Goal: Transaction & Acquisition: Purchase product/service

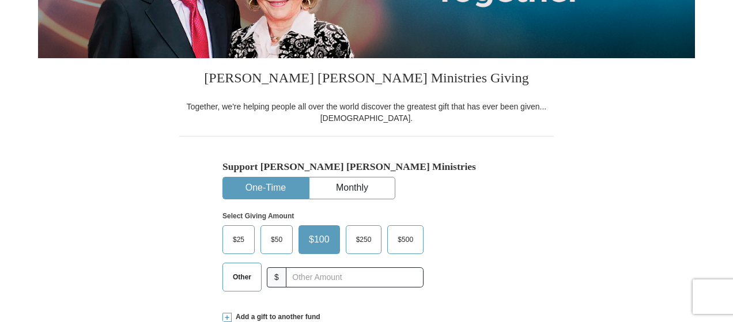
click at [276, 236] on span "$50" at bounding box center [276, 239] width 23 height 17
click at [0, 0] on input "$50" at bounding box center [0, 0] width 0 height 0
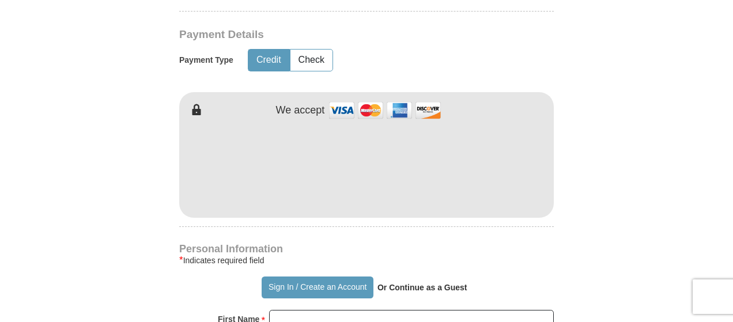
scroll to position [634, 0]
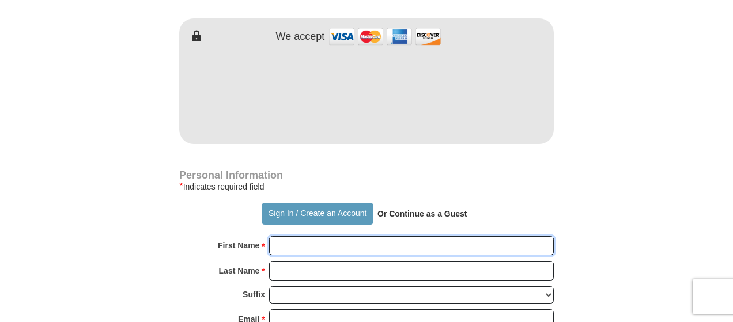
click at [288, 244] on input "First Name *" at bounding box center [411, 246] width 285 height 20
type input "[PERSON_NAME]"
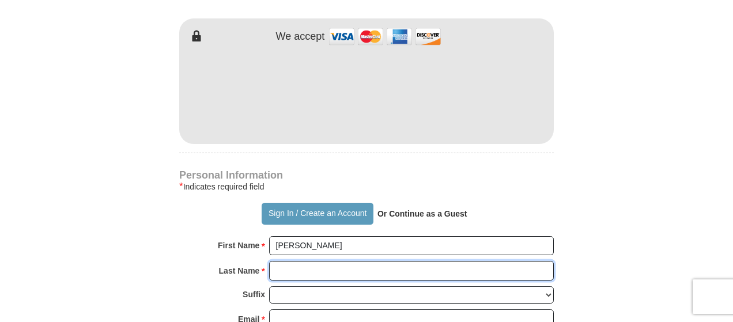
click at [305, 270] on input "Last Name *" at bounding box center [411, 271] width 285 height 20
type input "Housston"
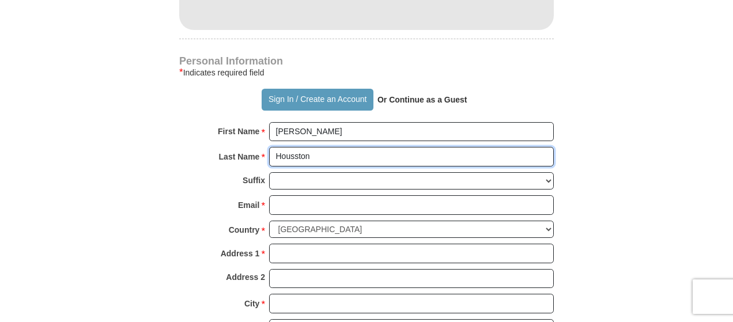
scroll to position [749, 0]
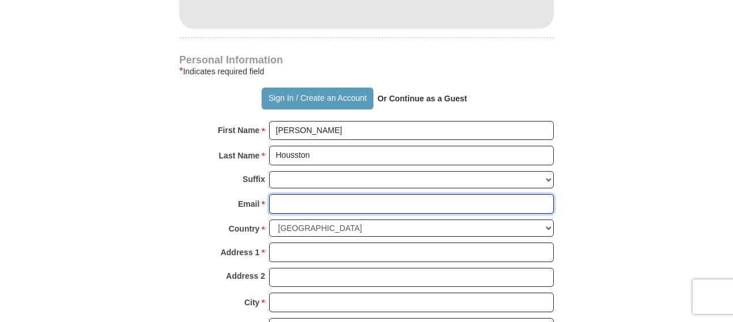
click at [285, 201] on input "Email *" at bounding box center [411, 204] width 285 height 20
type input "[EMAIL_ADDRESS][DOMAIN_NAME]"
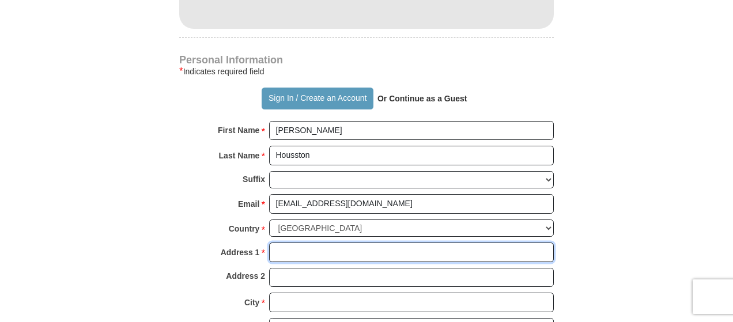
type input "[STREET_ADDRESS]"
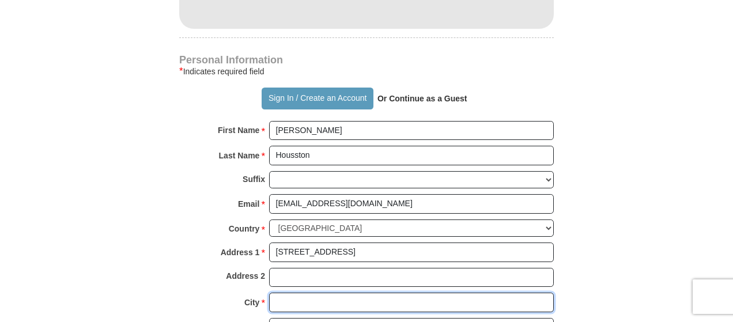
type input "Tulsa"
select select "OK"
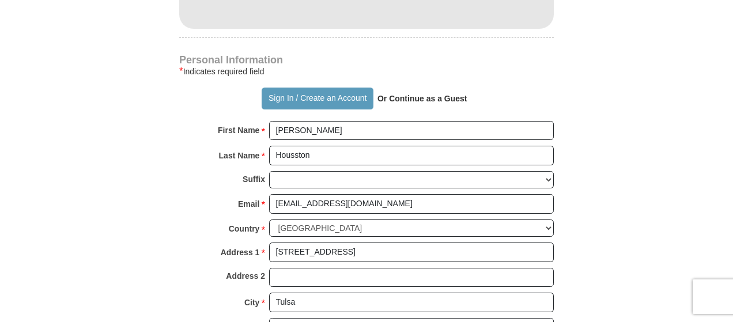
type input "74136"
type input "9185741074"
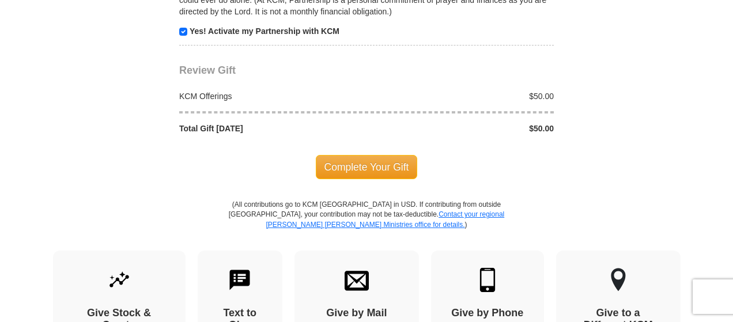
scroll to position [1209, 0]
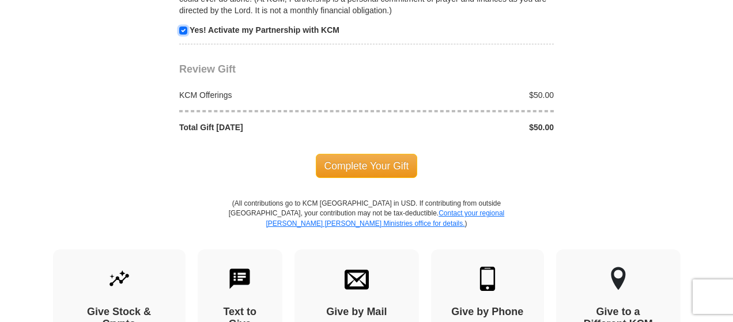
click at [181, 26] on input "checkbox" at bounding box center [183, 30] width 8 height 8
checkbox input "false"
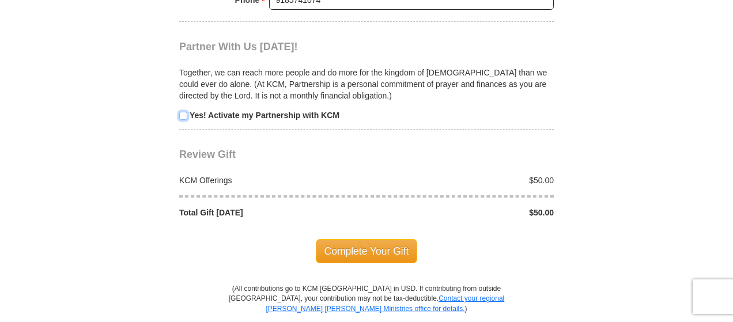
scroll to position [1152, 0]
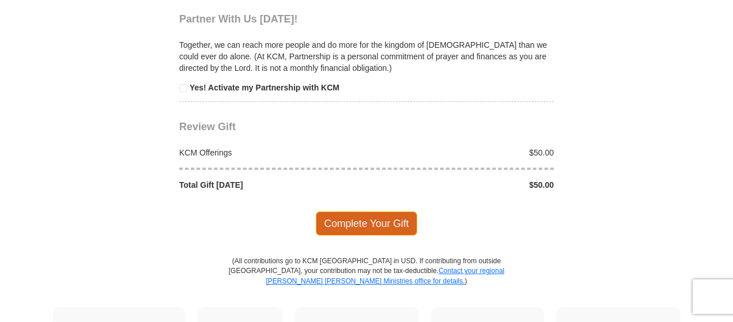
click at [356, 213] on span "Complete Your Gift" at bounding box center [367, 223] width 102 height 24
